Goal: Navigation & Orientation: Find specific page/section

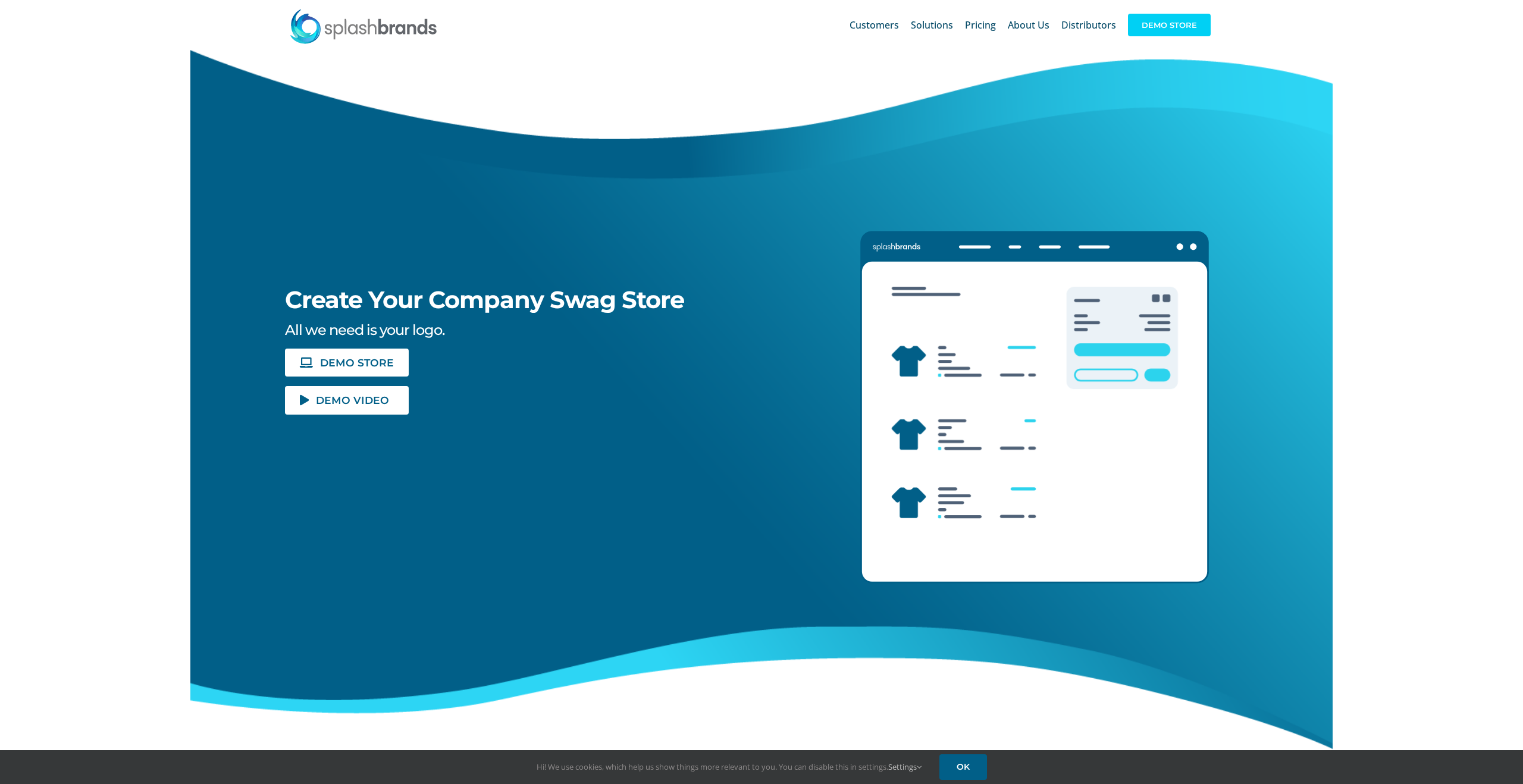
click at [1096, 14] on span "DEMO STORE" at bounding box center [1170, 25] width 83 height 23
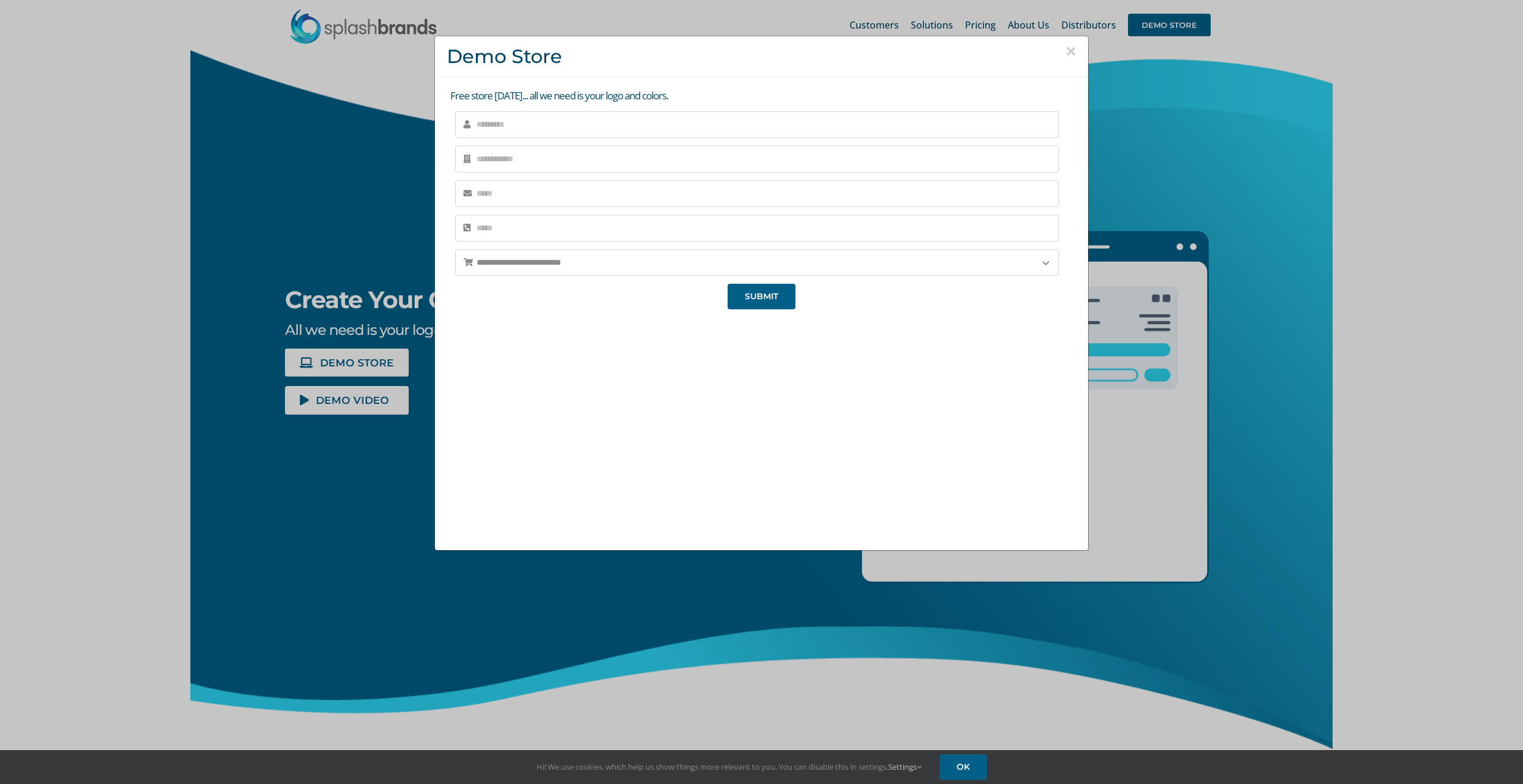
click at [1071, 52] on button "×" at bounding box center [1070, 51] width 10 height 18
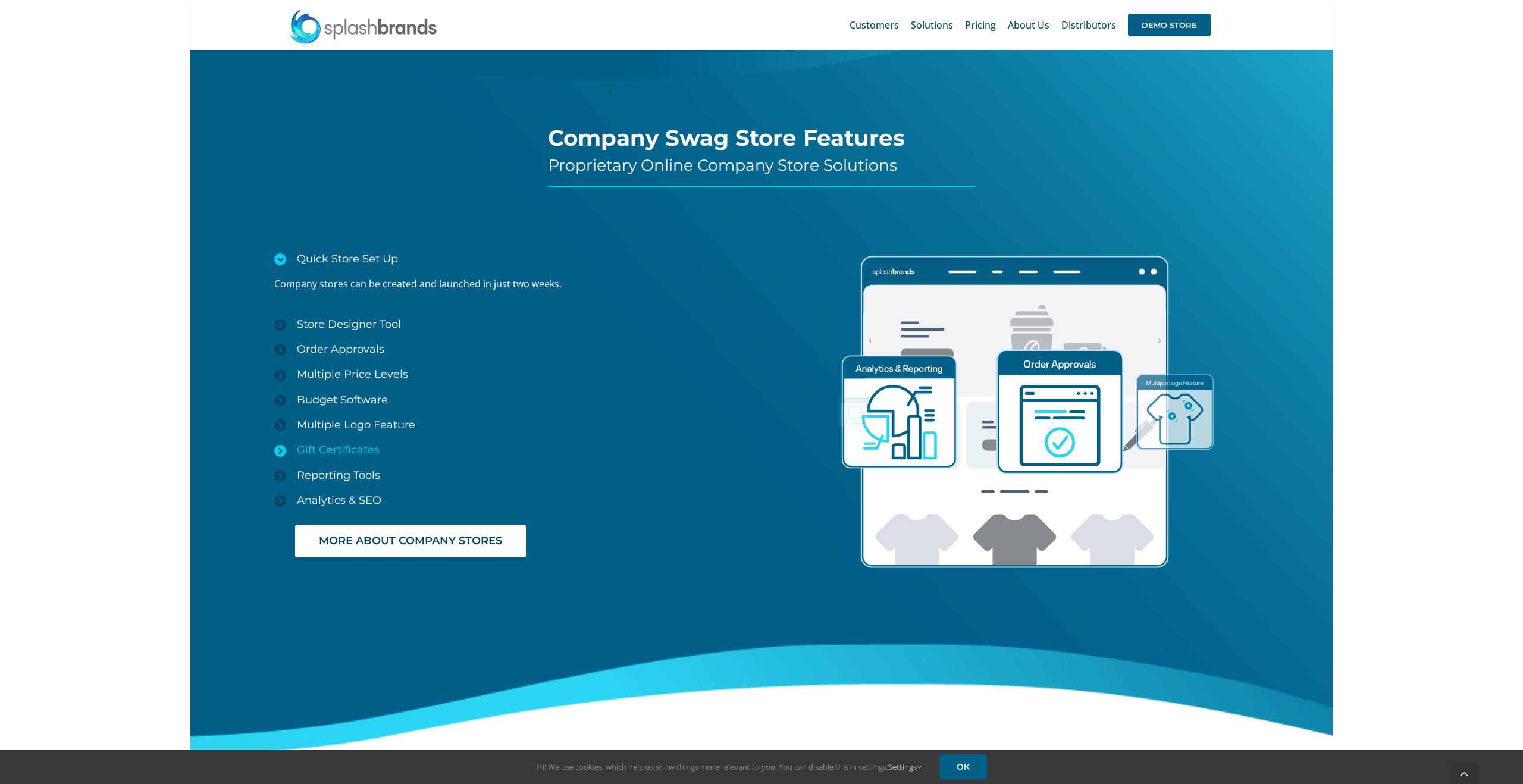
scroll to position [1769, 0]
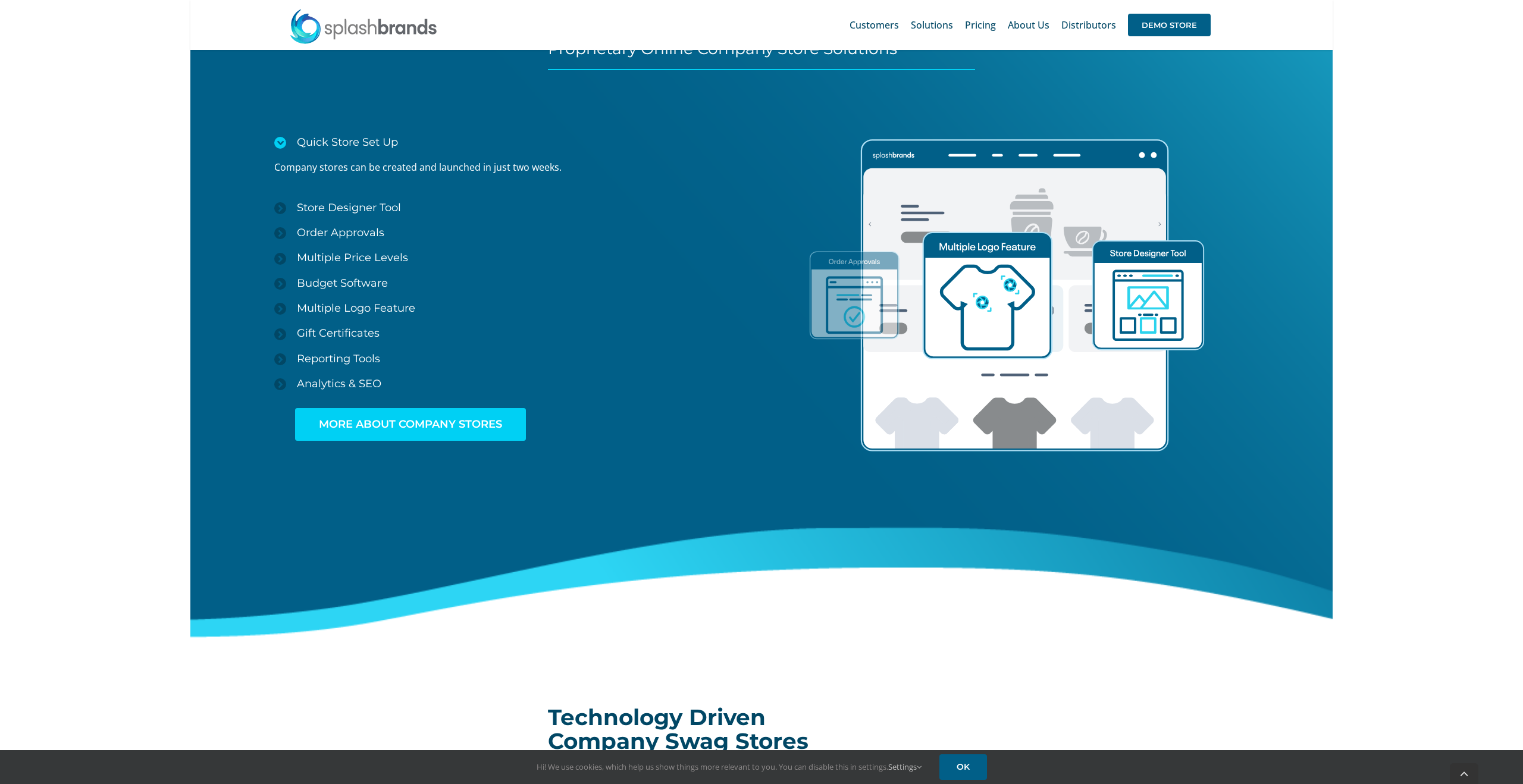
click at [430, 414] on link "MORE ABOUT COMPANY STORES" at bounding box center [410, 424] width 231 height 33
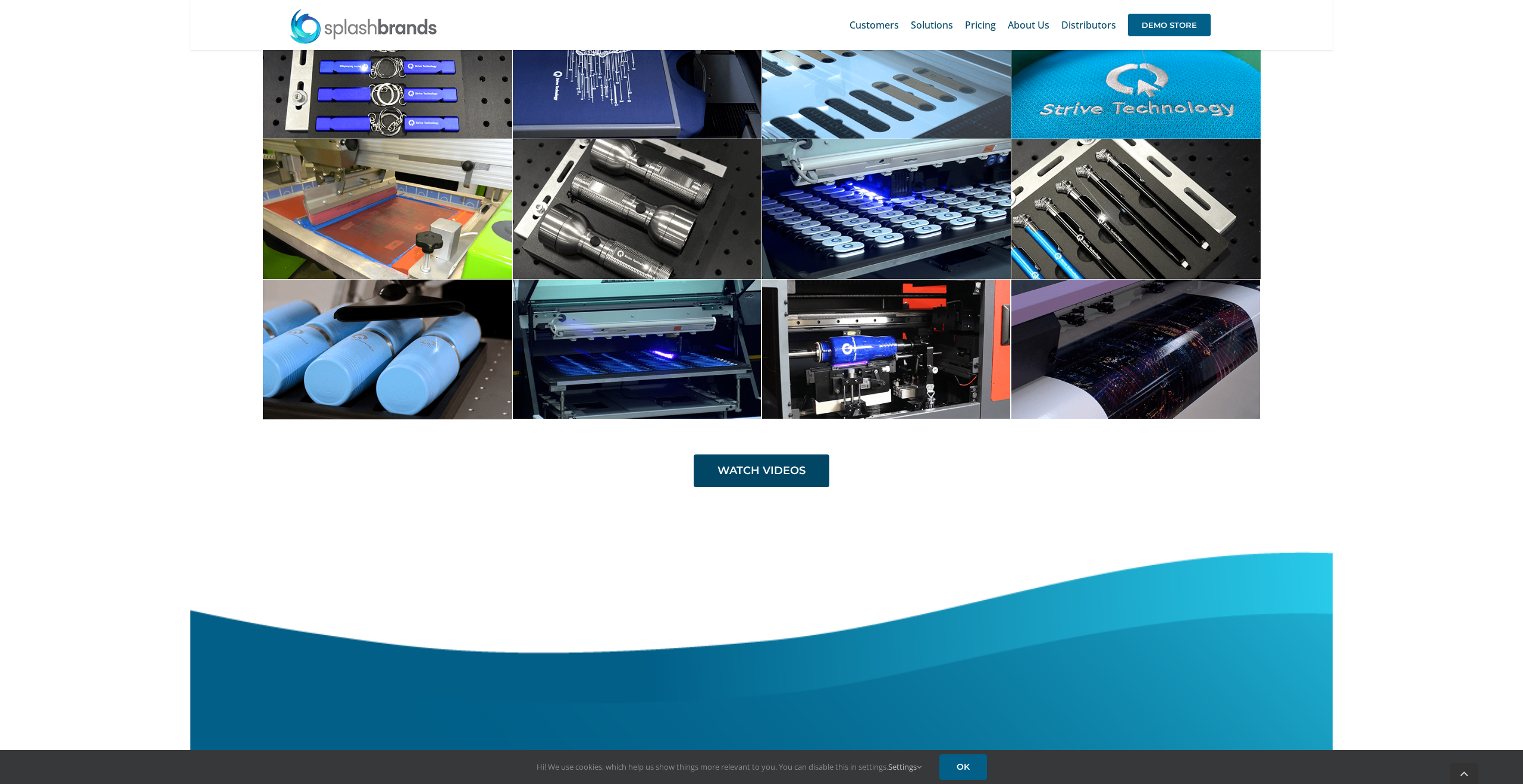
scroll to position [4008, 0]
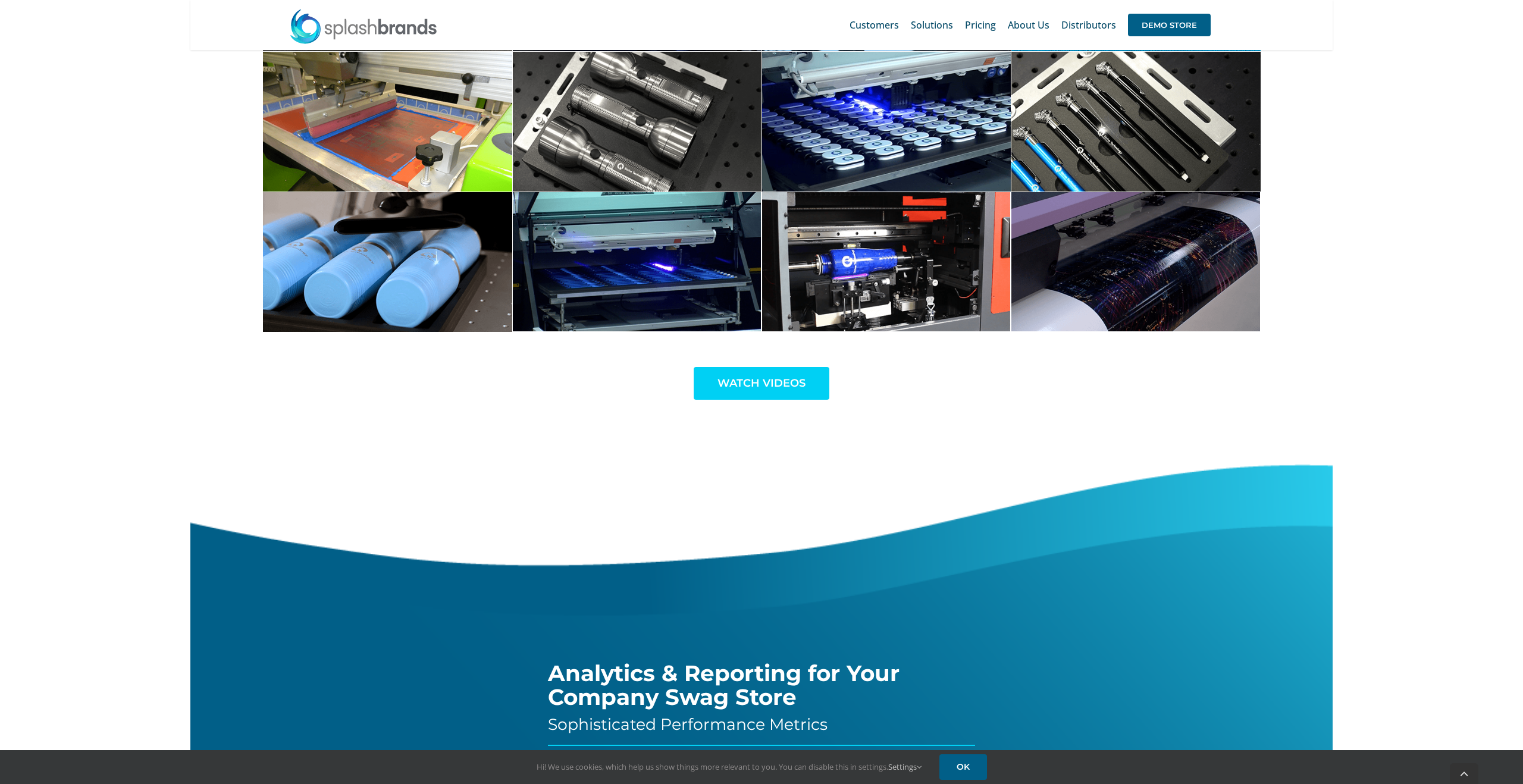
click at [779, 394] on link "WATCH VIDEOS" at bounding box center [762, 383] width 136 height 33
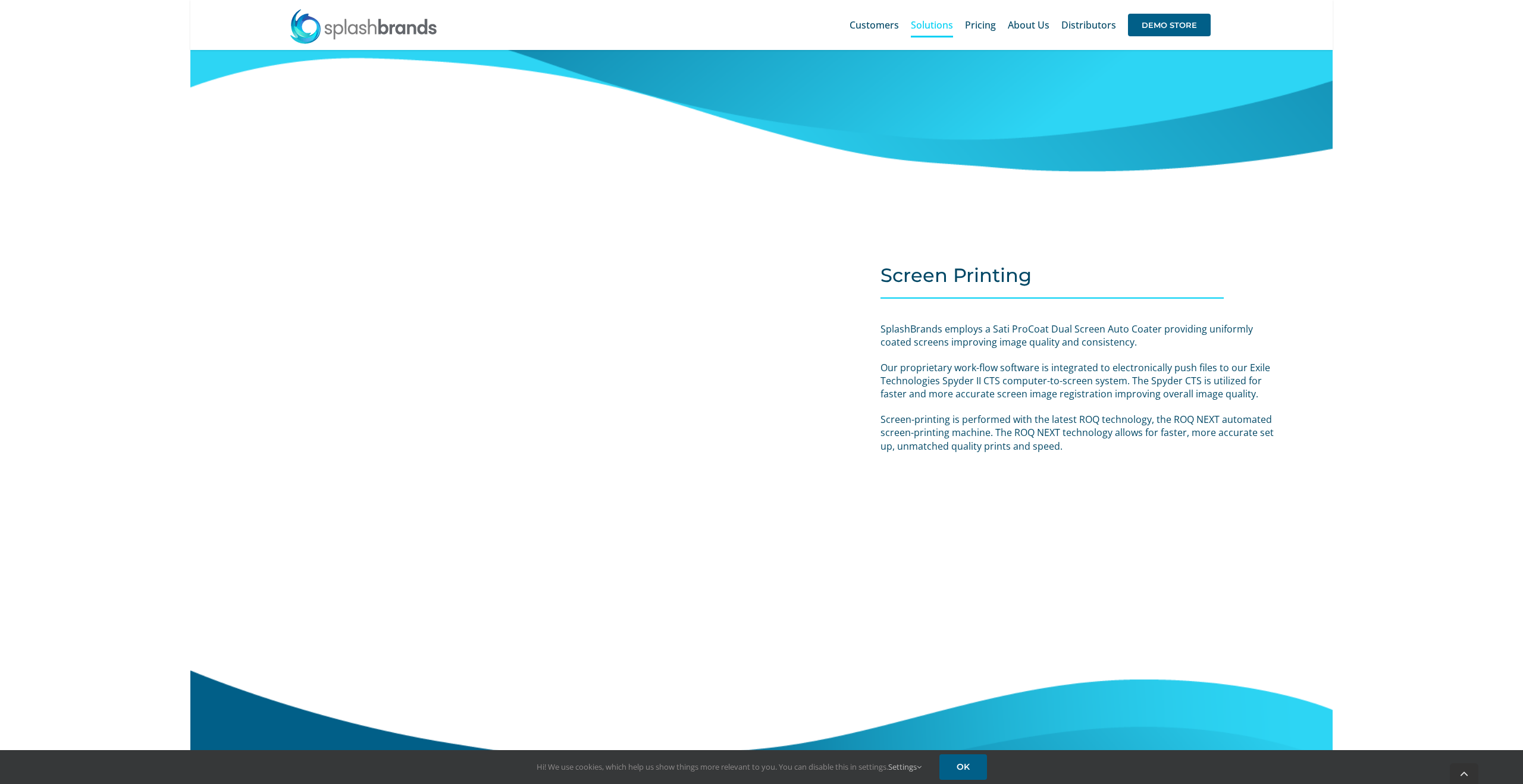
scroll to position [2605, 0]
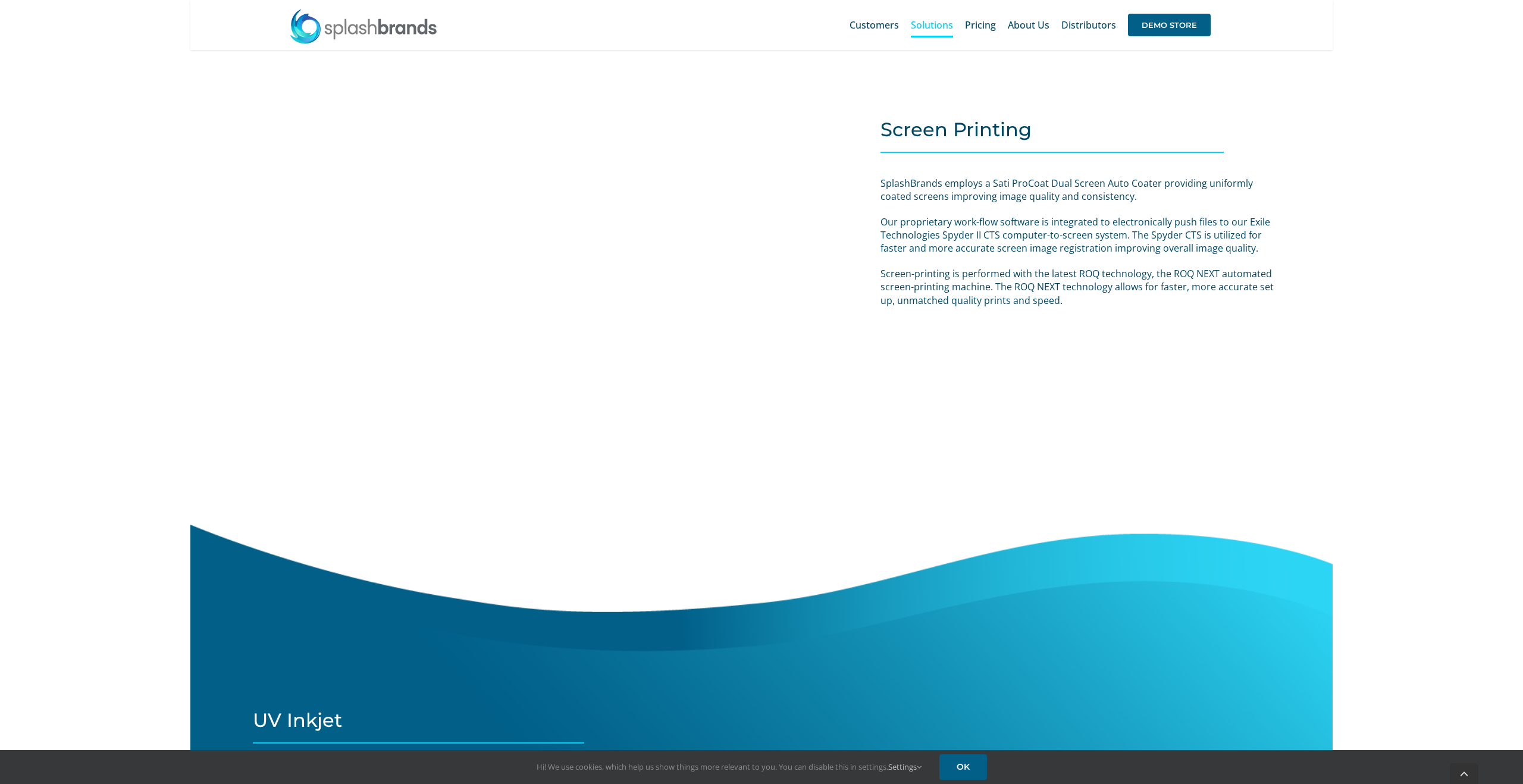
drag, startPoint x: 168, startPoint y: 52, endPoint x: 57, endPoint y: 14, distance: 117.3
click at [168, 52] on div "Search for: * Customers Solutions Stores New Hire Kits Manufacturing Store Mark…" at bounding box center [762, 201] width 1523 height 5613
